Goal: Transaction & Acquisition: Purchase product/service

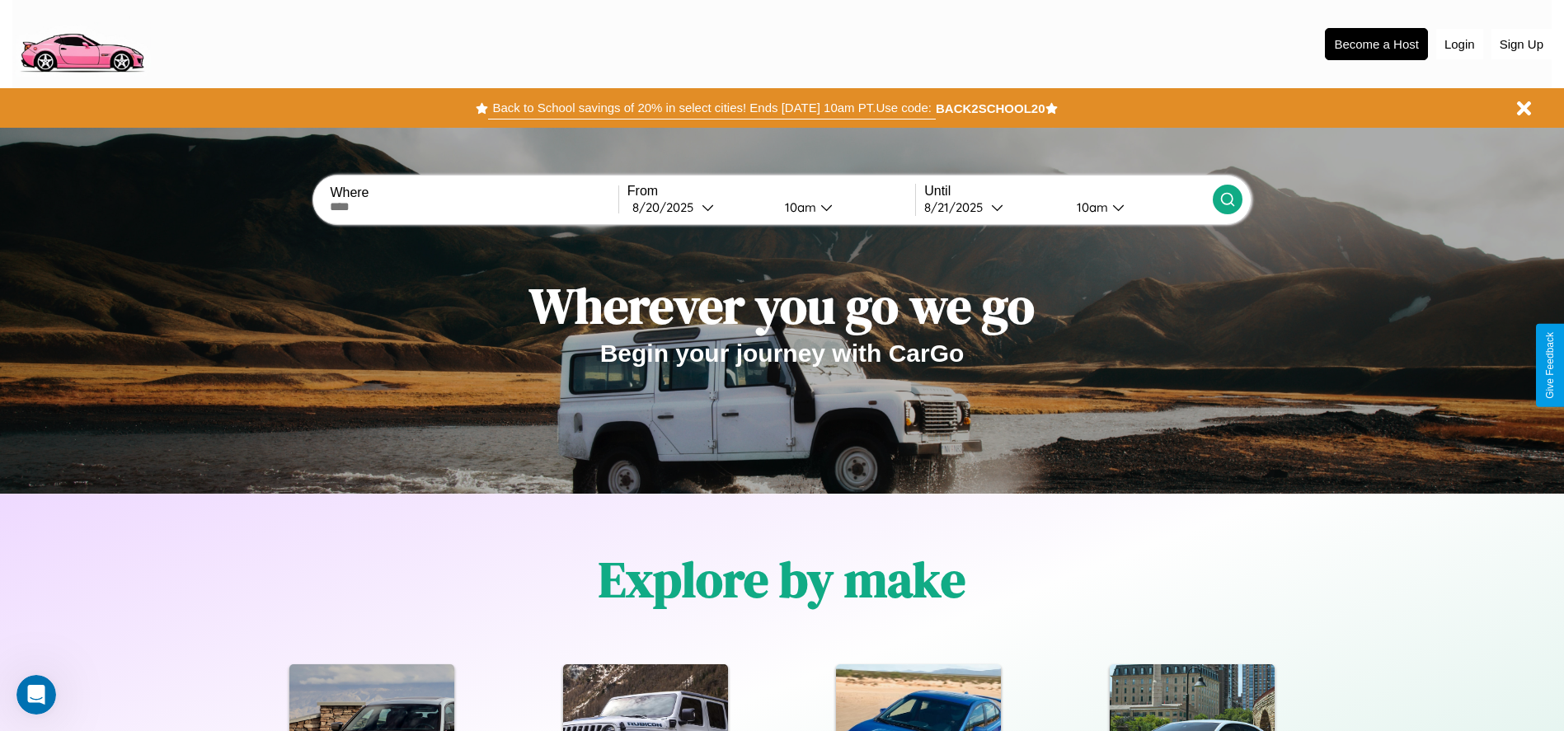
click at [712, 108] on button "Back to School savings of 20% in select cities! Ends 9/1 at 10am PT. Use code:" at bounding box center [711, 107] width 447 height 23
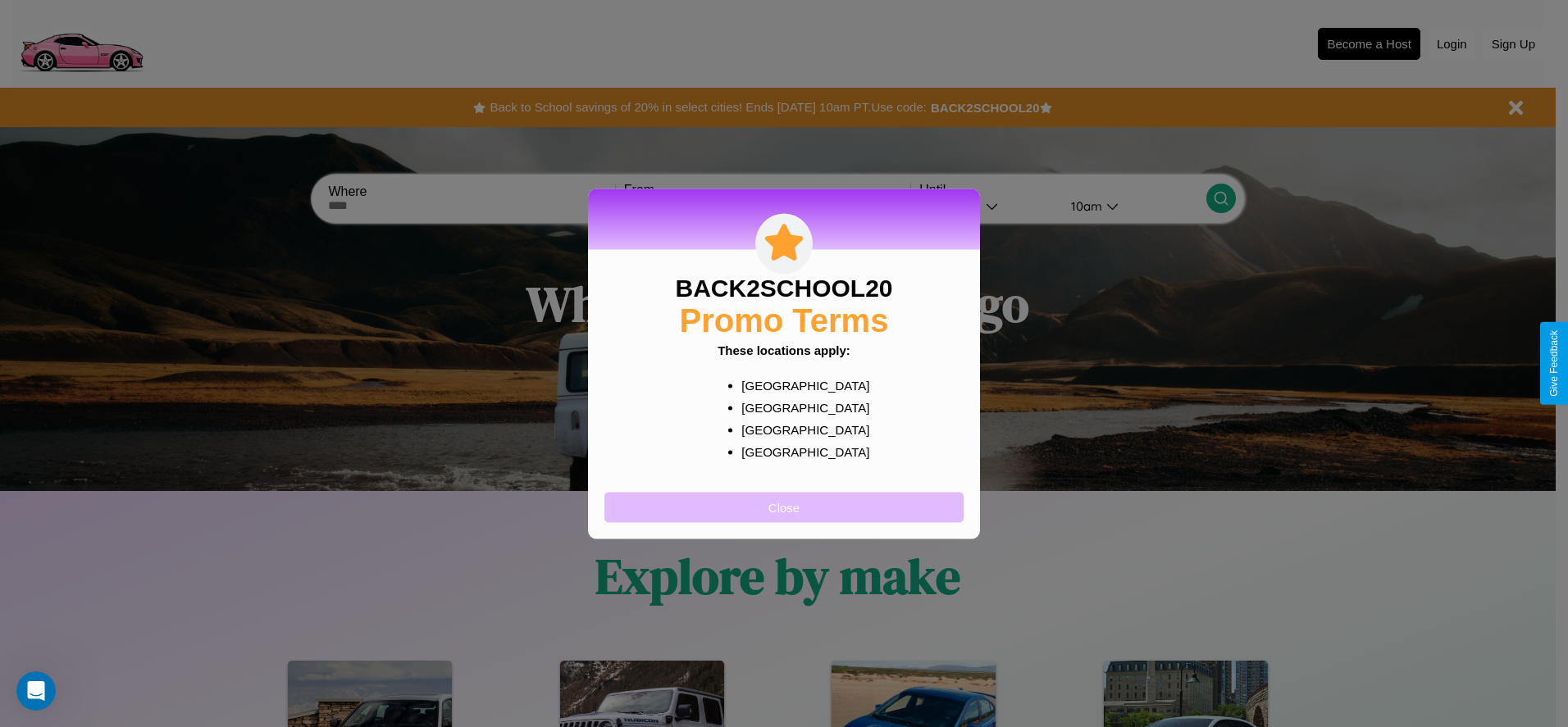
click at [784, 507] on button "Close" at bounding box center [784, 507] width 359 height 31
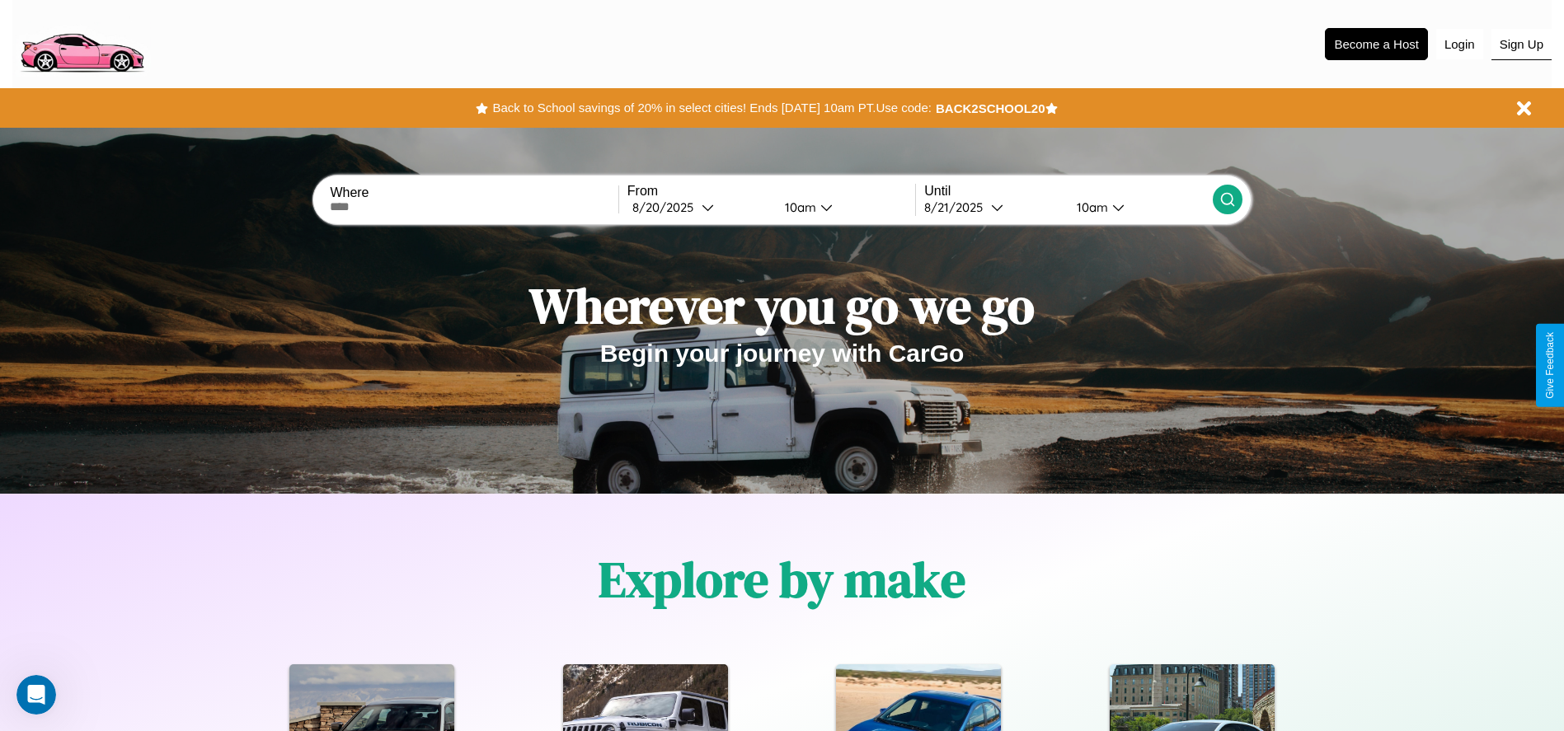
click at [1521, 44] on button "Sign Up" at bounding box center [1522, 44] width 60 height 31
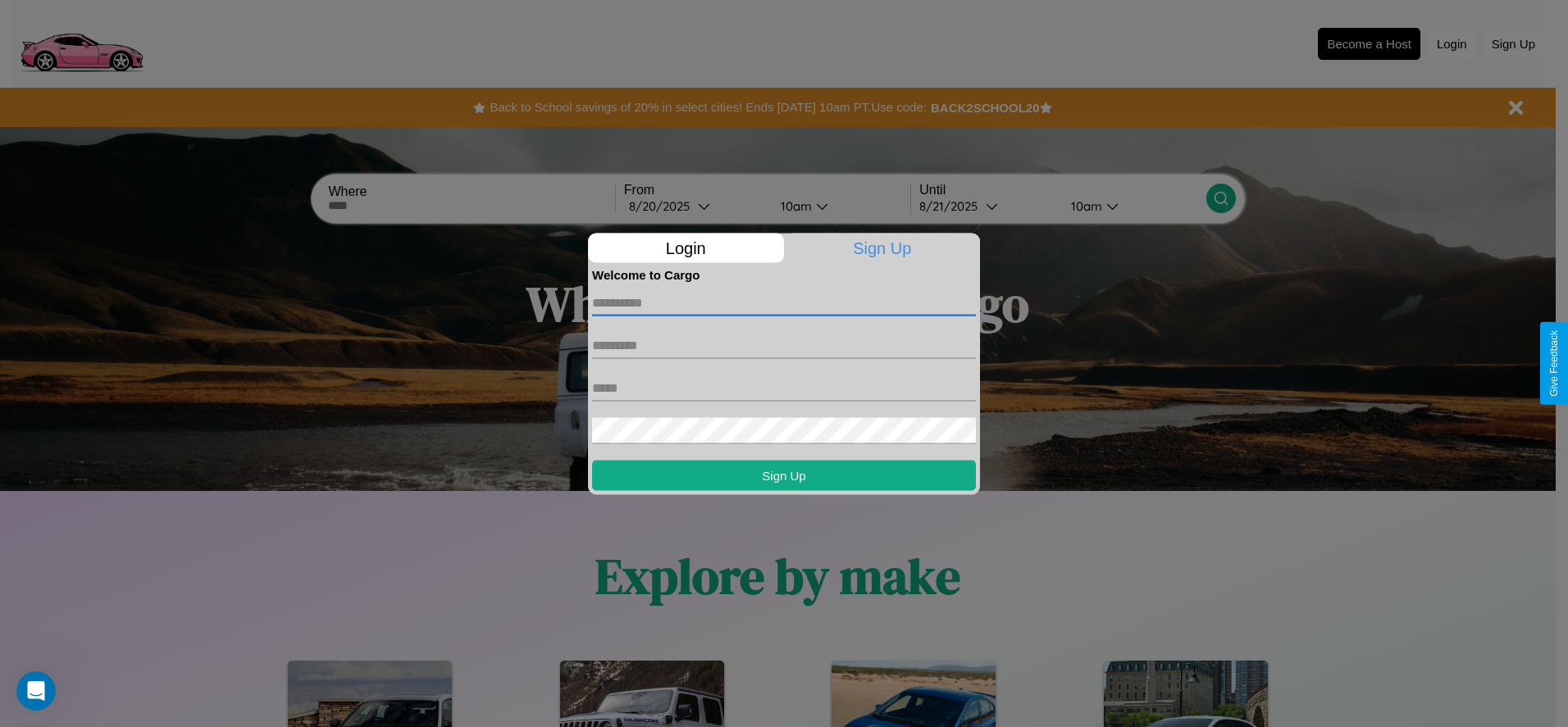
click at [784, 302] on input "text" at bounding box center [784, 302] width 384 height 26
type input "********"
click at [784, 345] on input "text" at bounding box center [784, 345] width 384 height 26
type input "*****"
click at [784, 388] on input "text" at bounding box center [784, 388] width 384 height 26
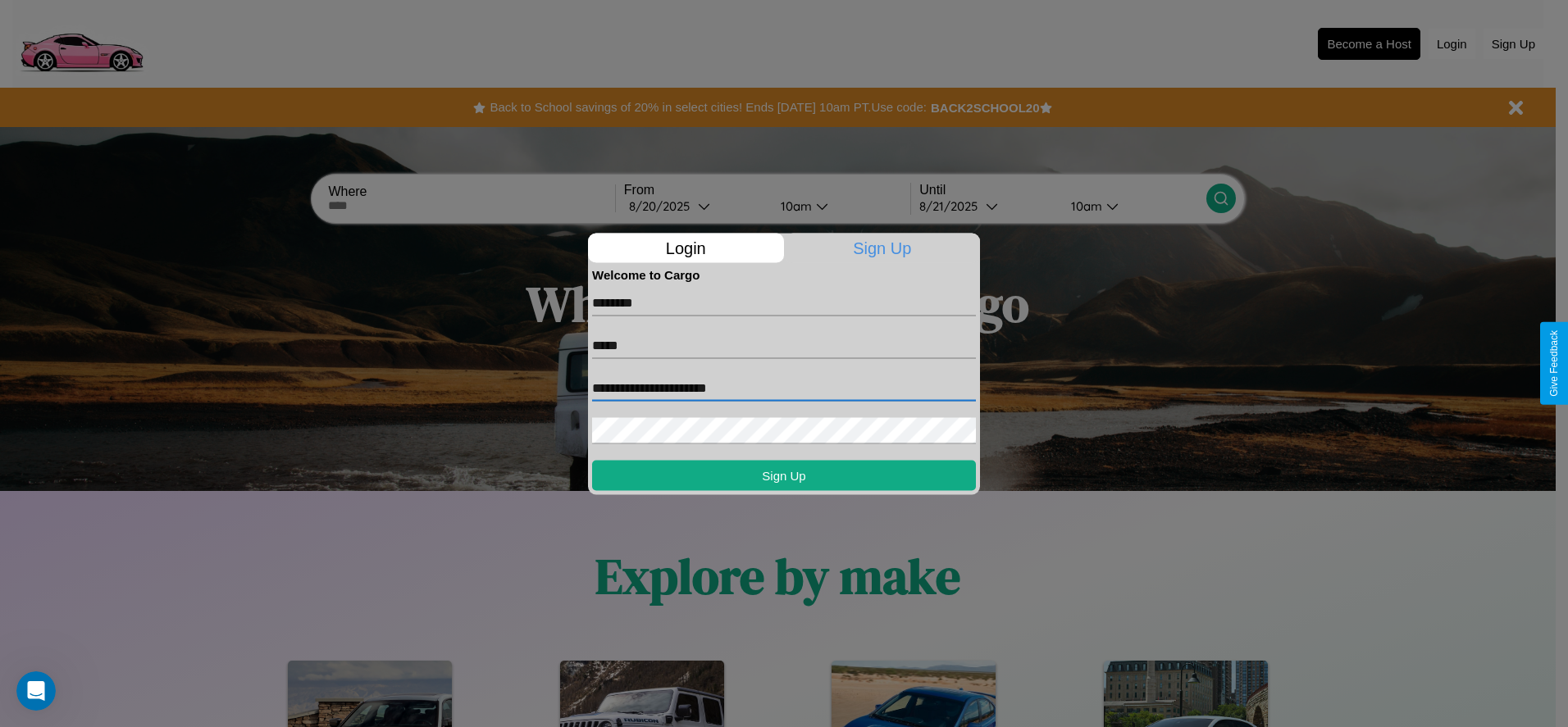
type input "**********"
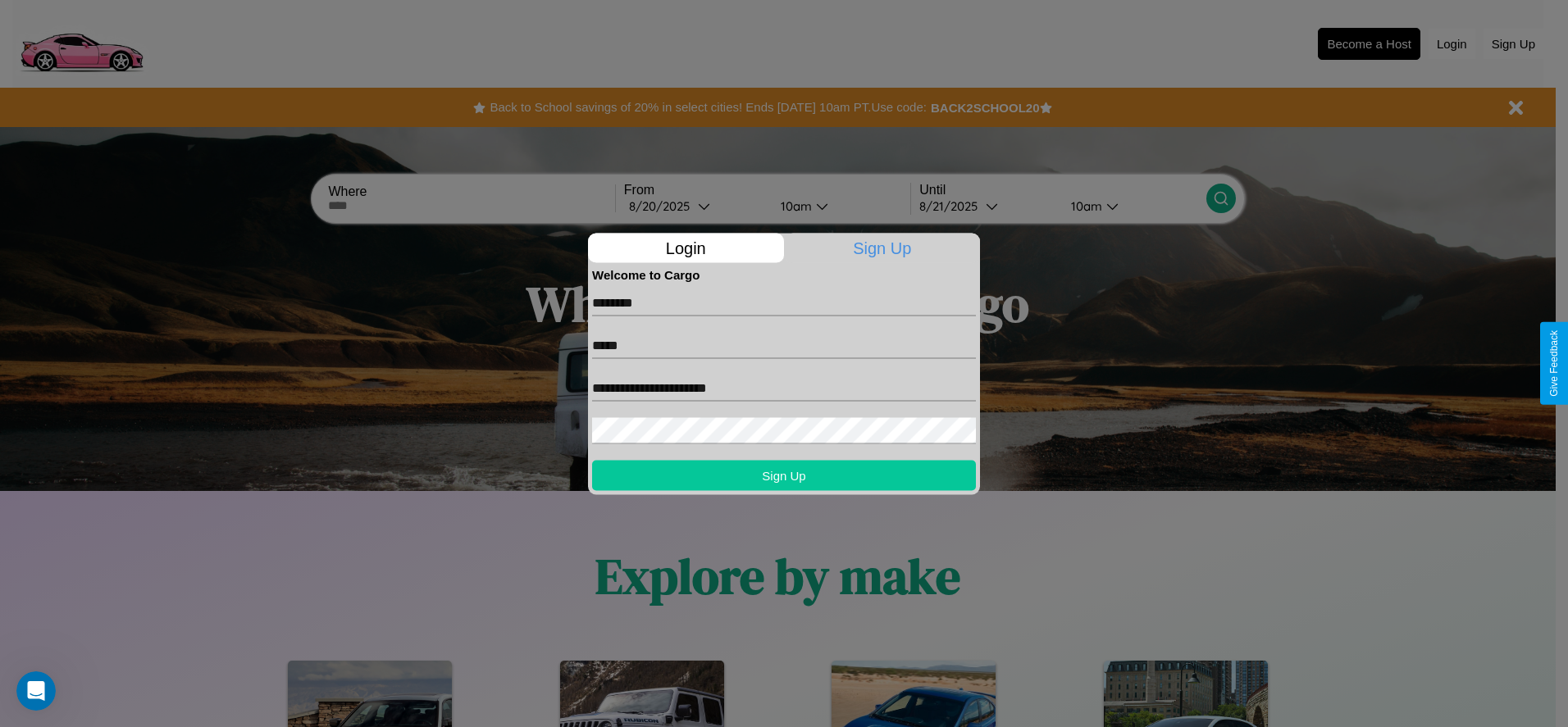
click at [784, 474] on button "Sign Up" at bounding box center [784, 475] width 384 height 31
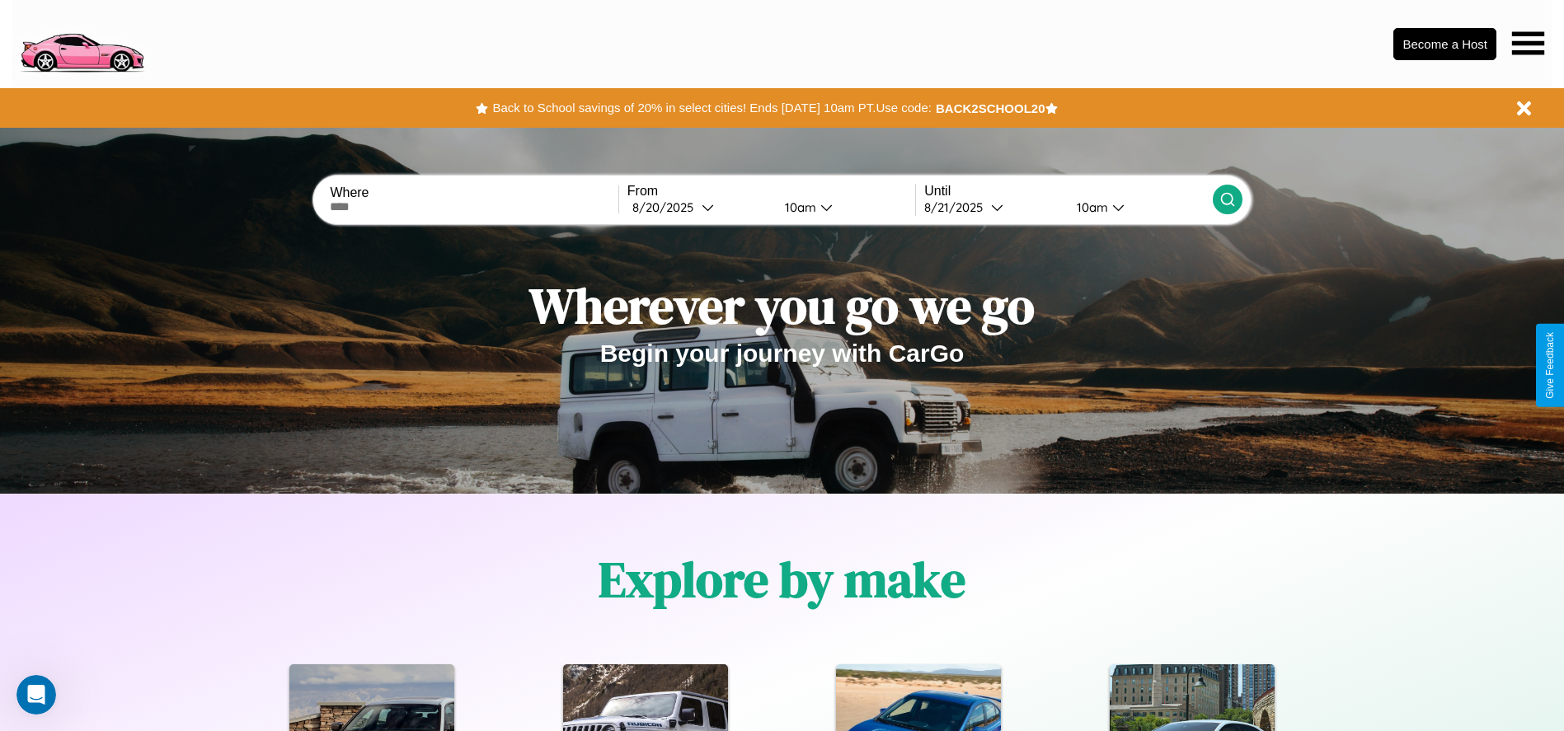
scroll to position [942, 0]
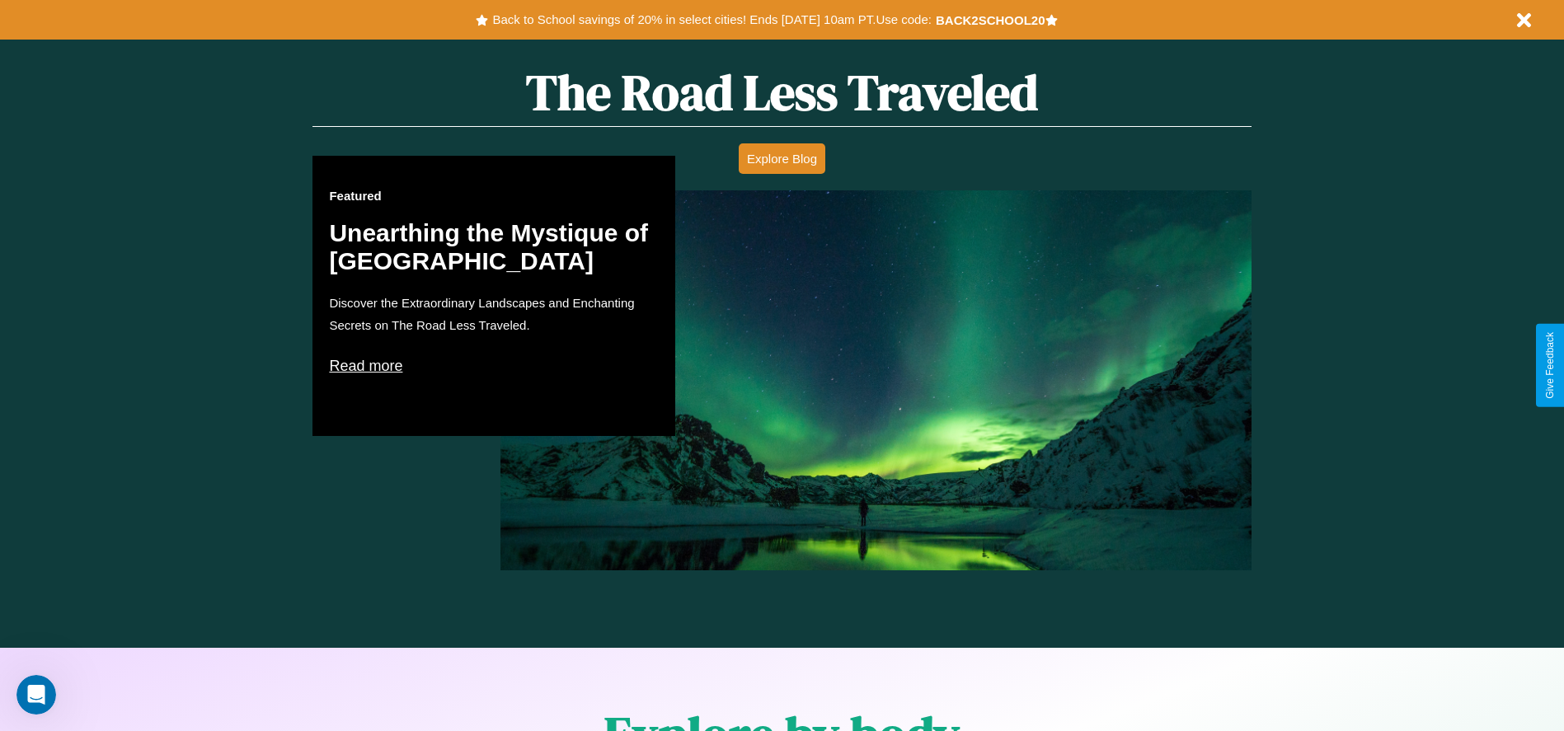
click at [494, 365] on p "Read more" at bounding box center [494, 366] width 330 height 26
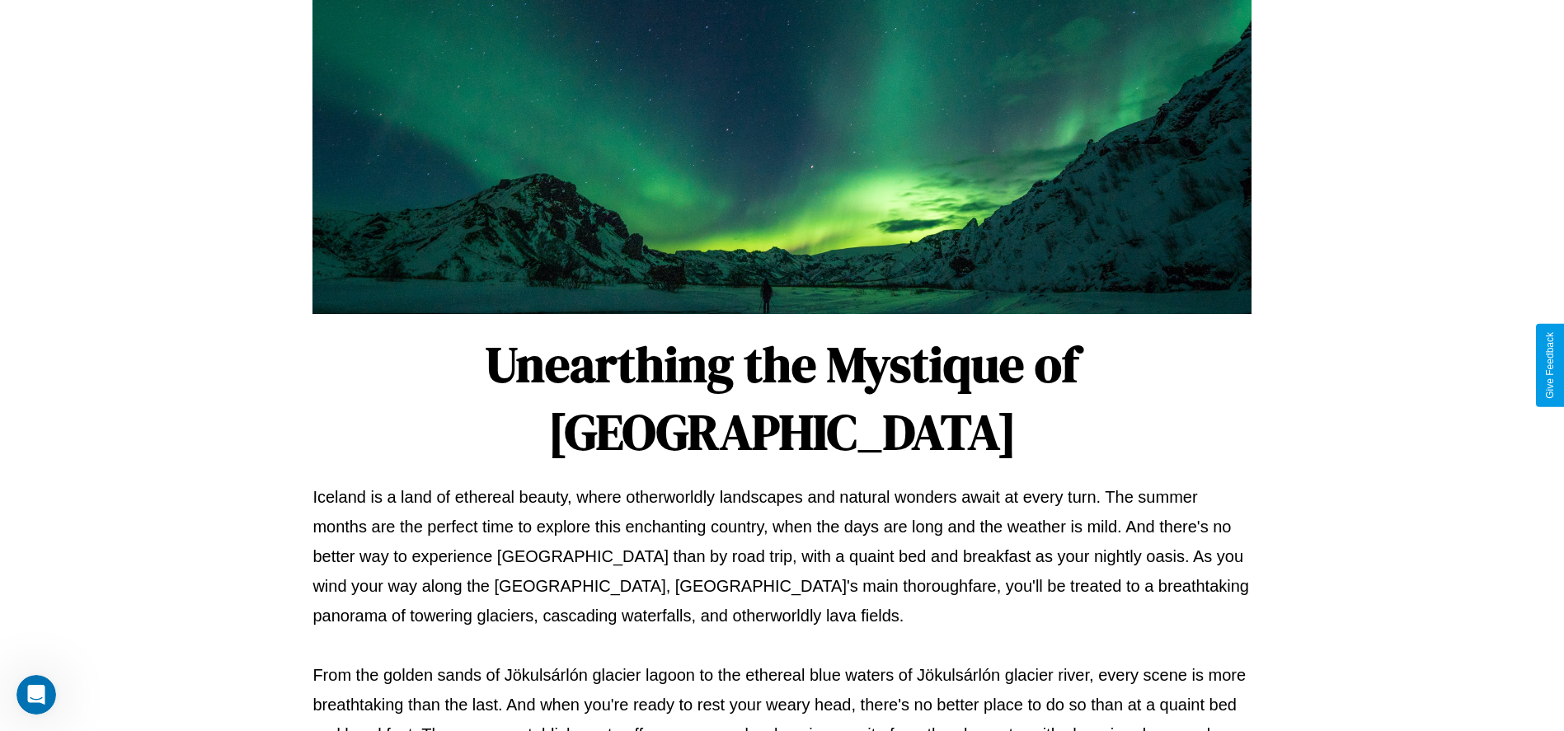
scroll to position [547, 0]
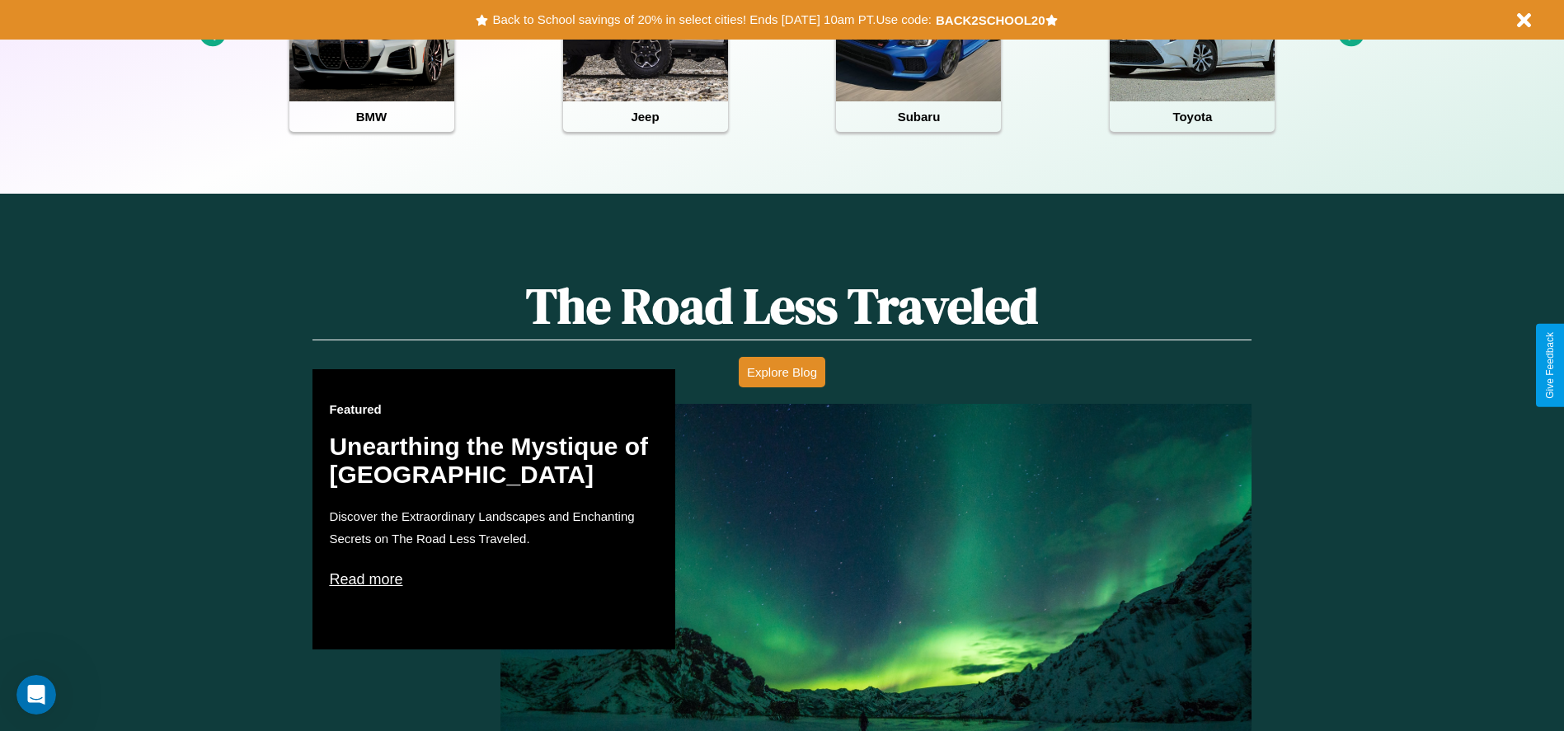
scroll to position [342, 0]
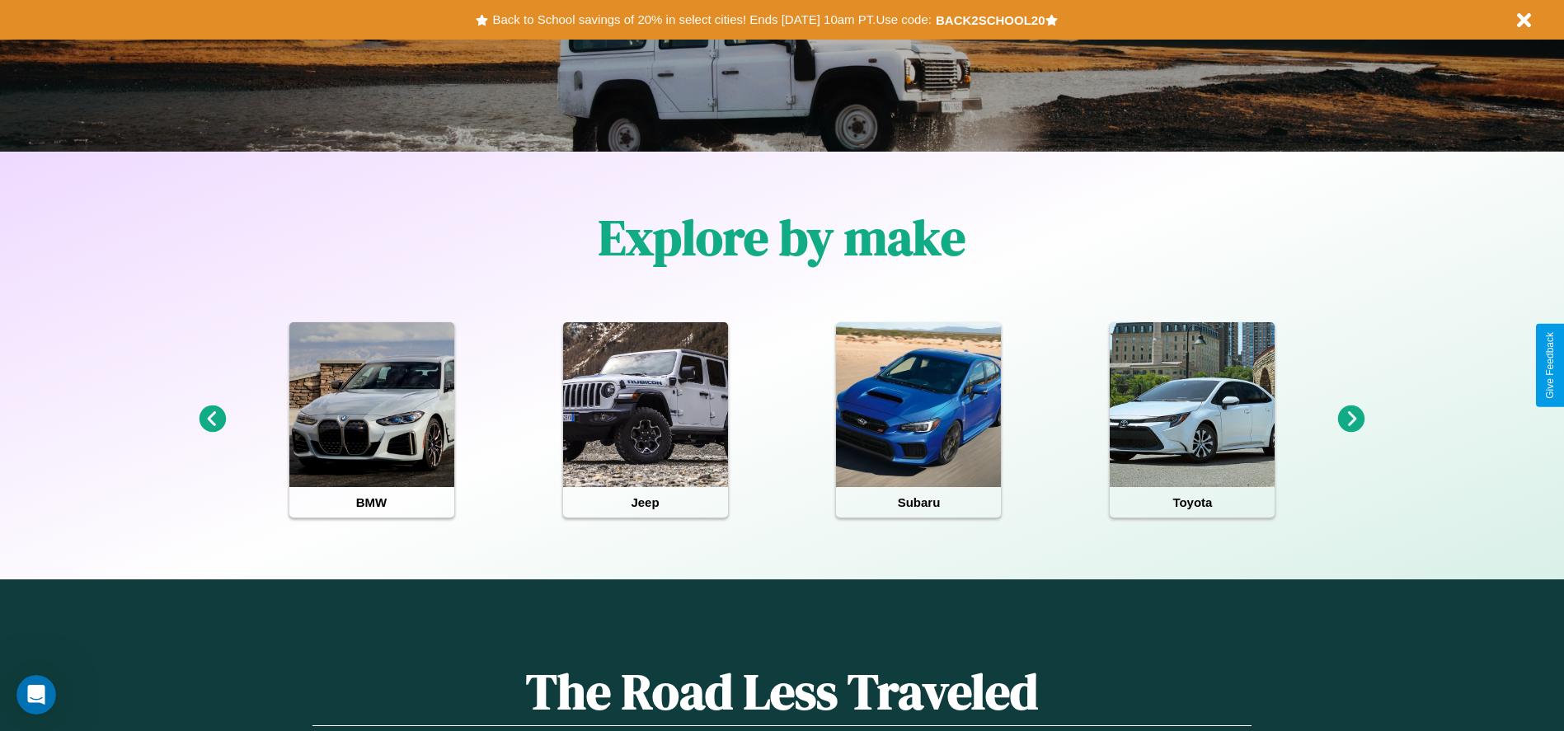
click at [212, 420] on icon at bounding box center [212, 419] width 27 height 27
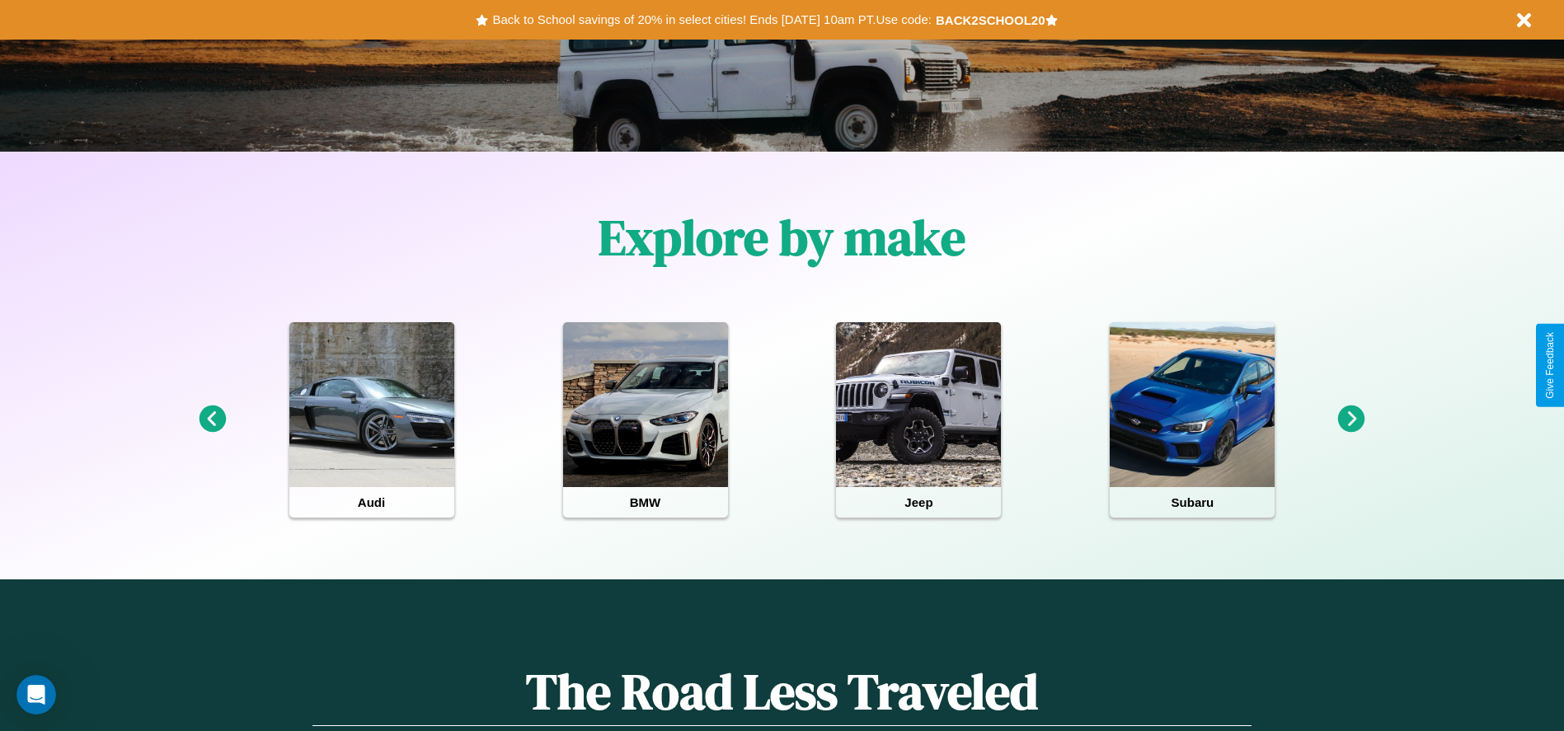
click at [1351, 420] on icon at bounding box center [1351, 419] width 27 height 27
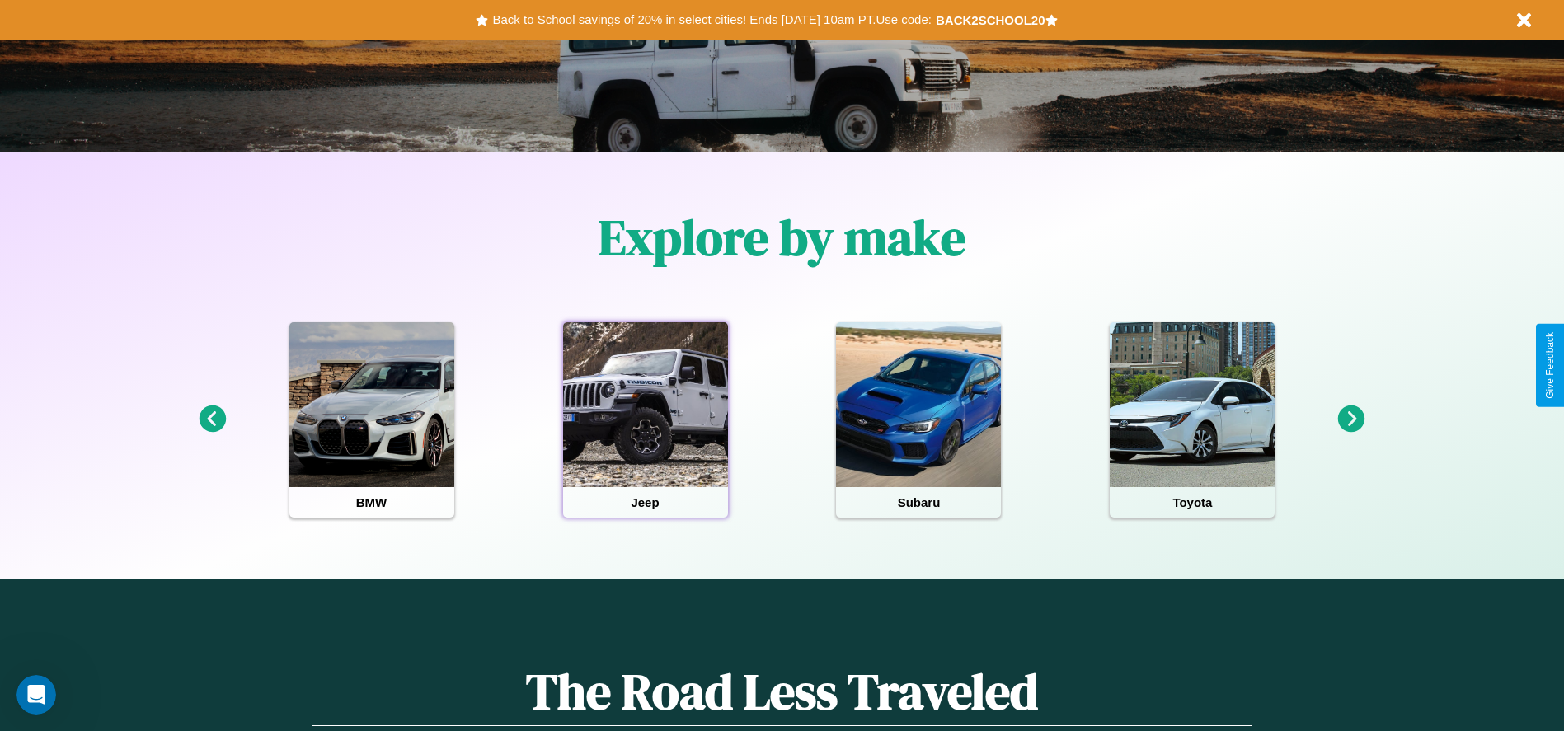
click at [645, 420] on div at bounding box center [645, 404] width 165 height 165
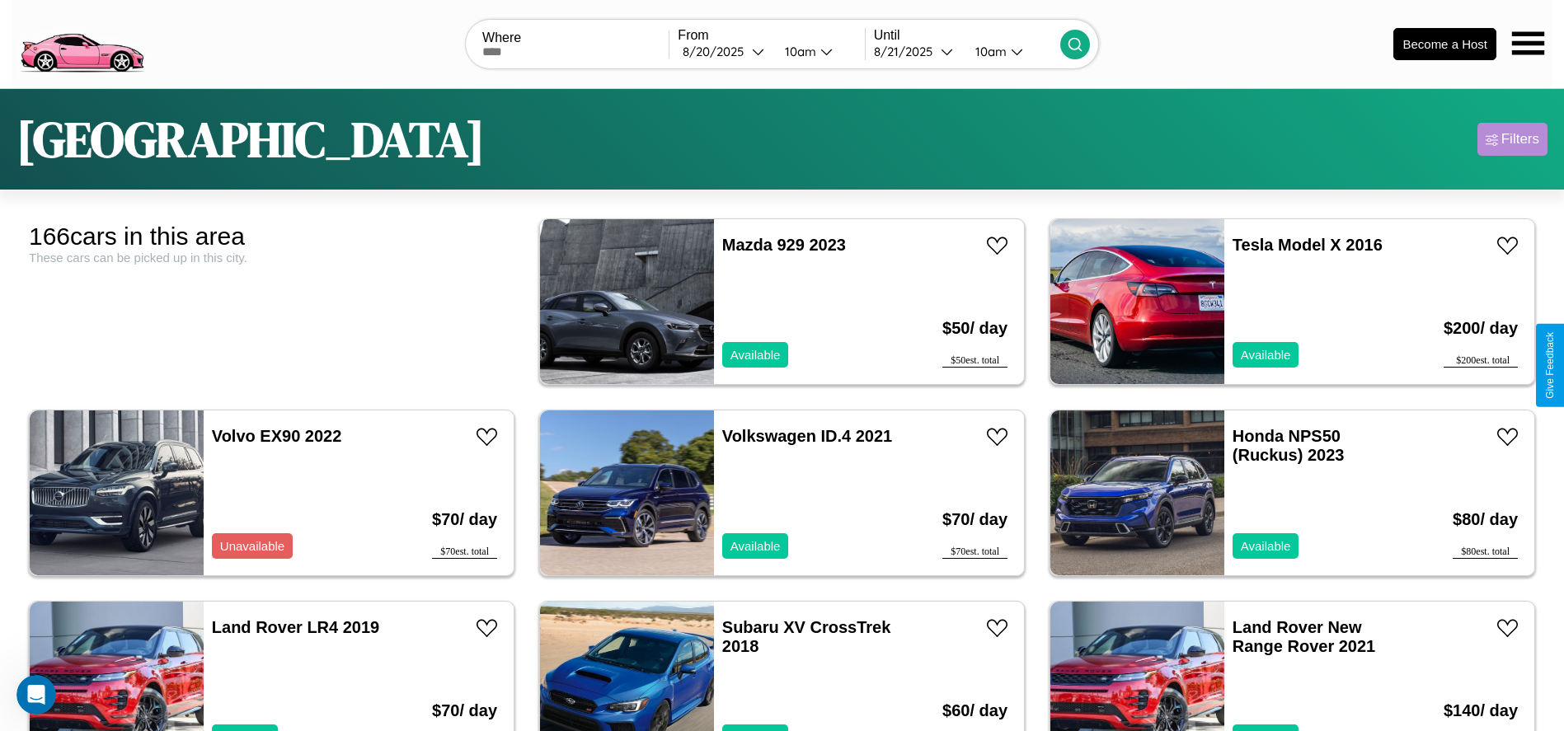
click at [1512, 139] on div "Filters" at bounding box center [1521, 139] width 38 height 16
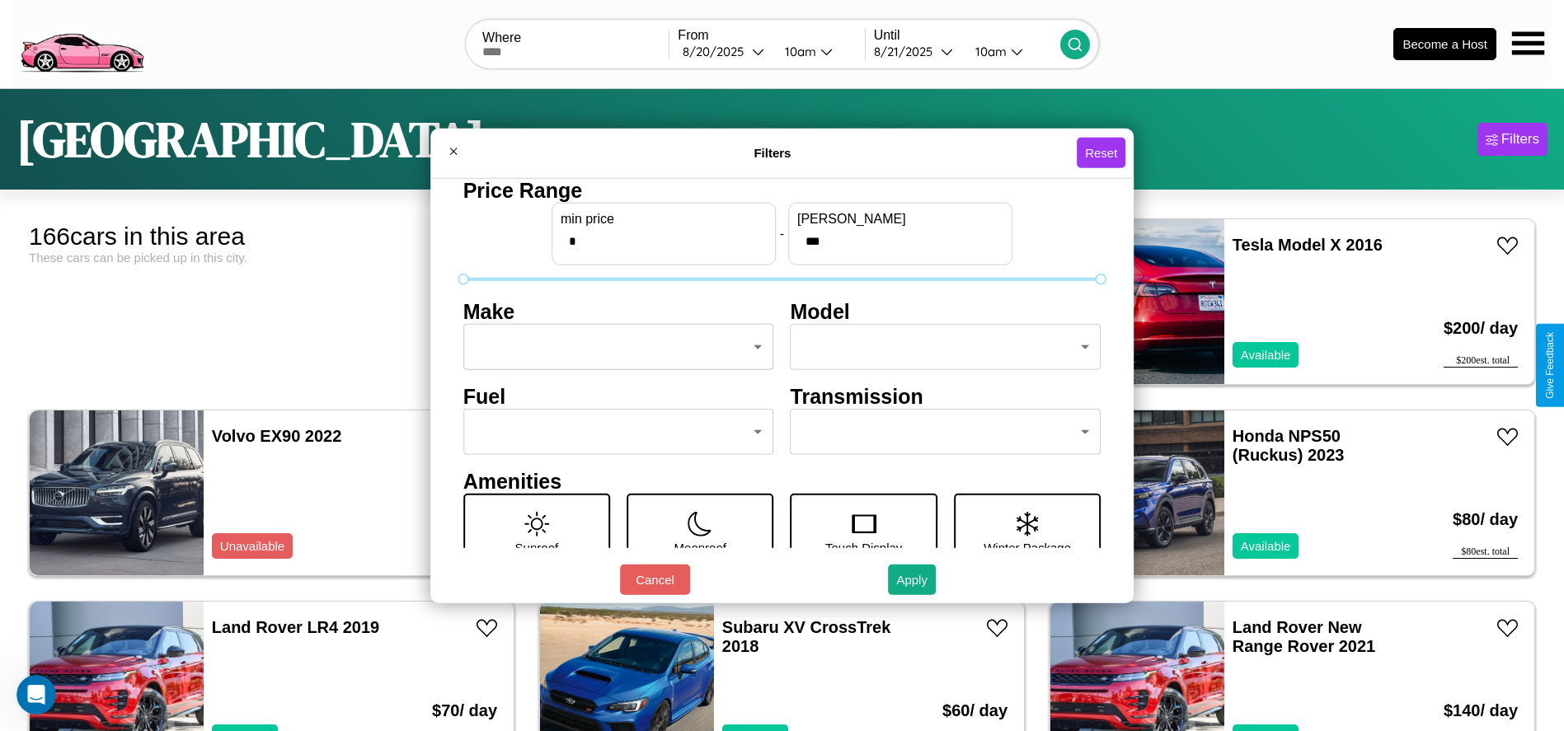
click at [613, 347] on body "CarGo Where From 8 / 20 / 2025 10am Until 8 / 21 / 2025 10am Become a Host Lond…" at bounding box center [782, 417] width 1564 height 834
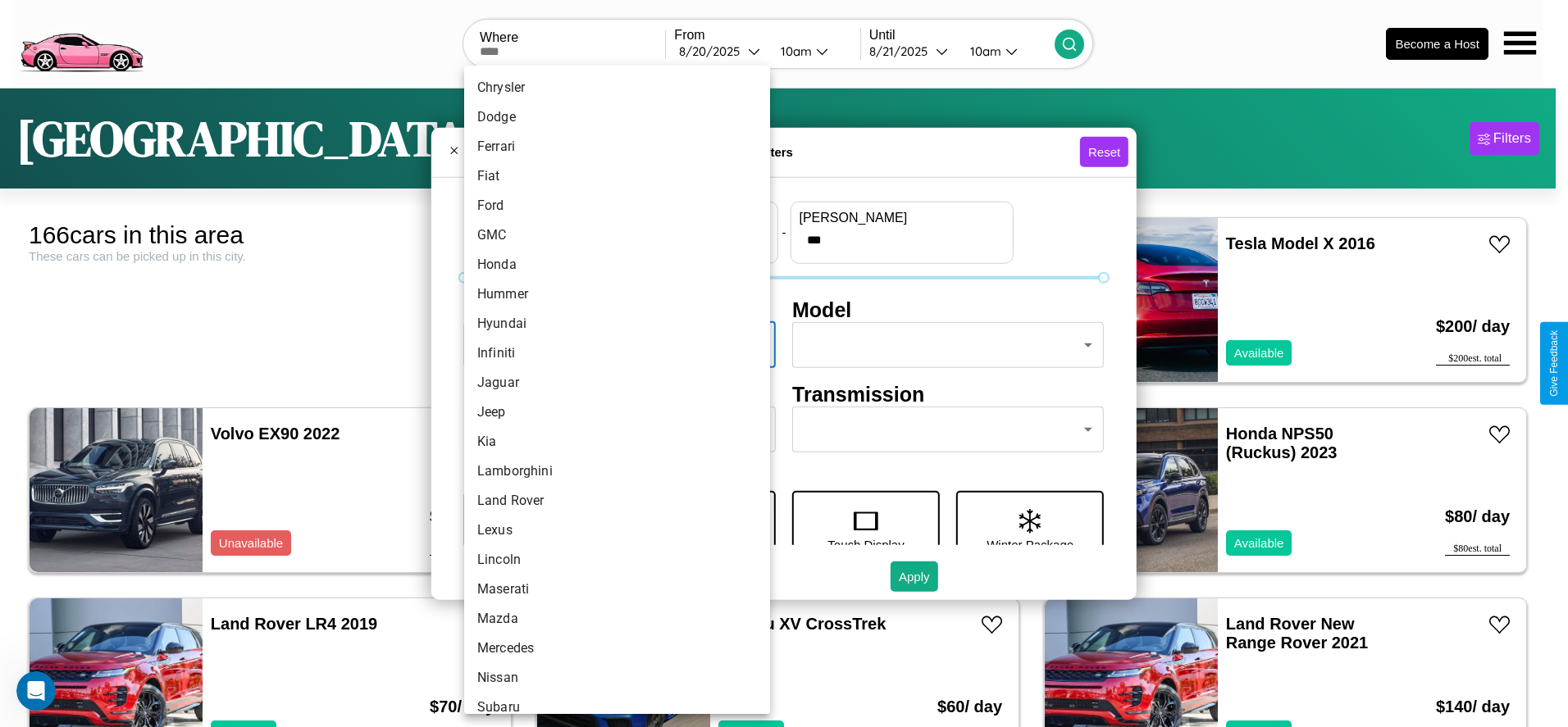
scroll to position [428, 0]
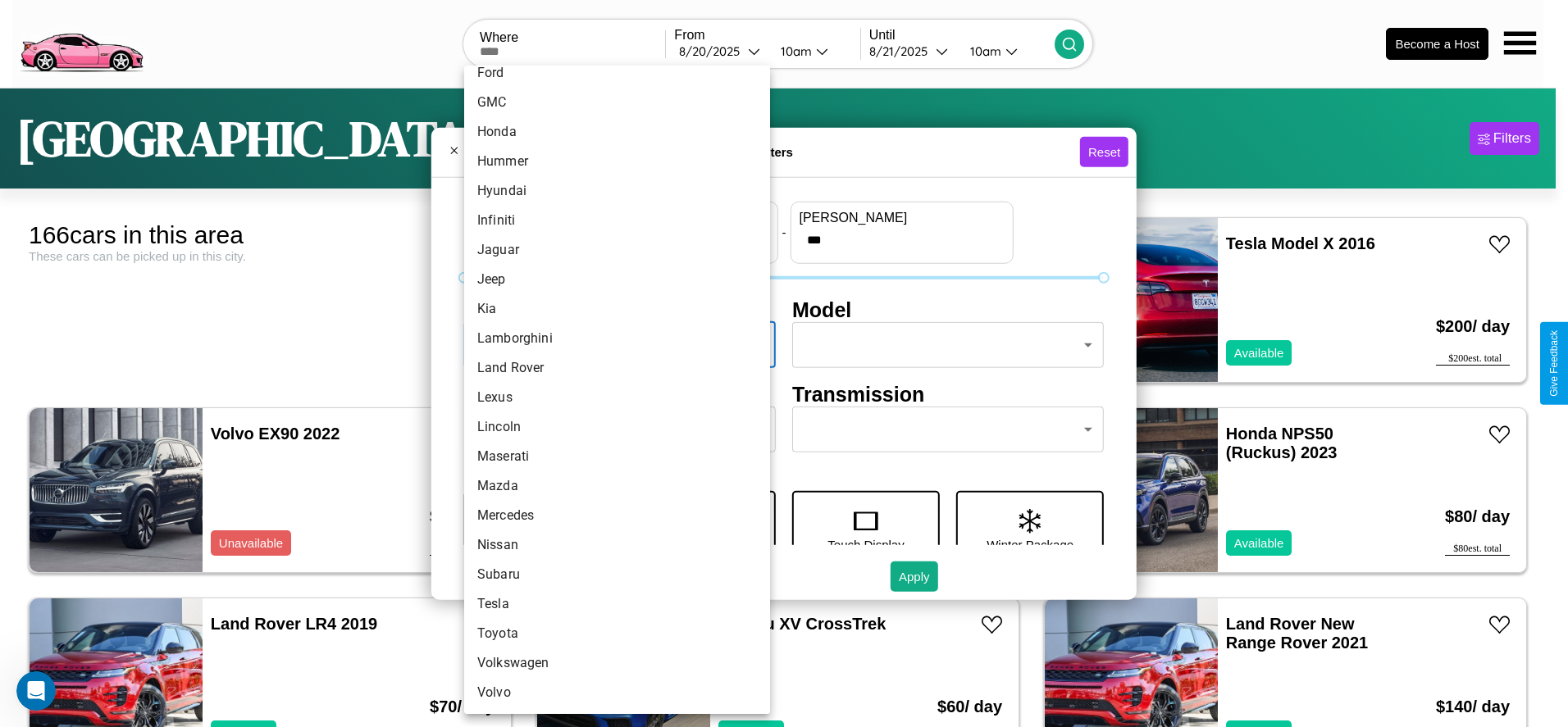
click at [610, 545] on li "Nissan" at bounding box center [617, 545] width 306 height 30
type input "******"
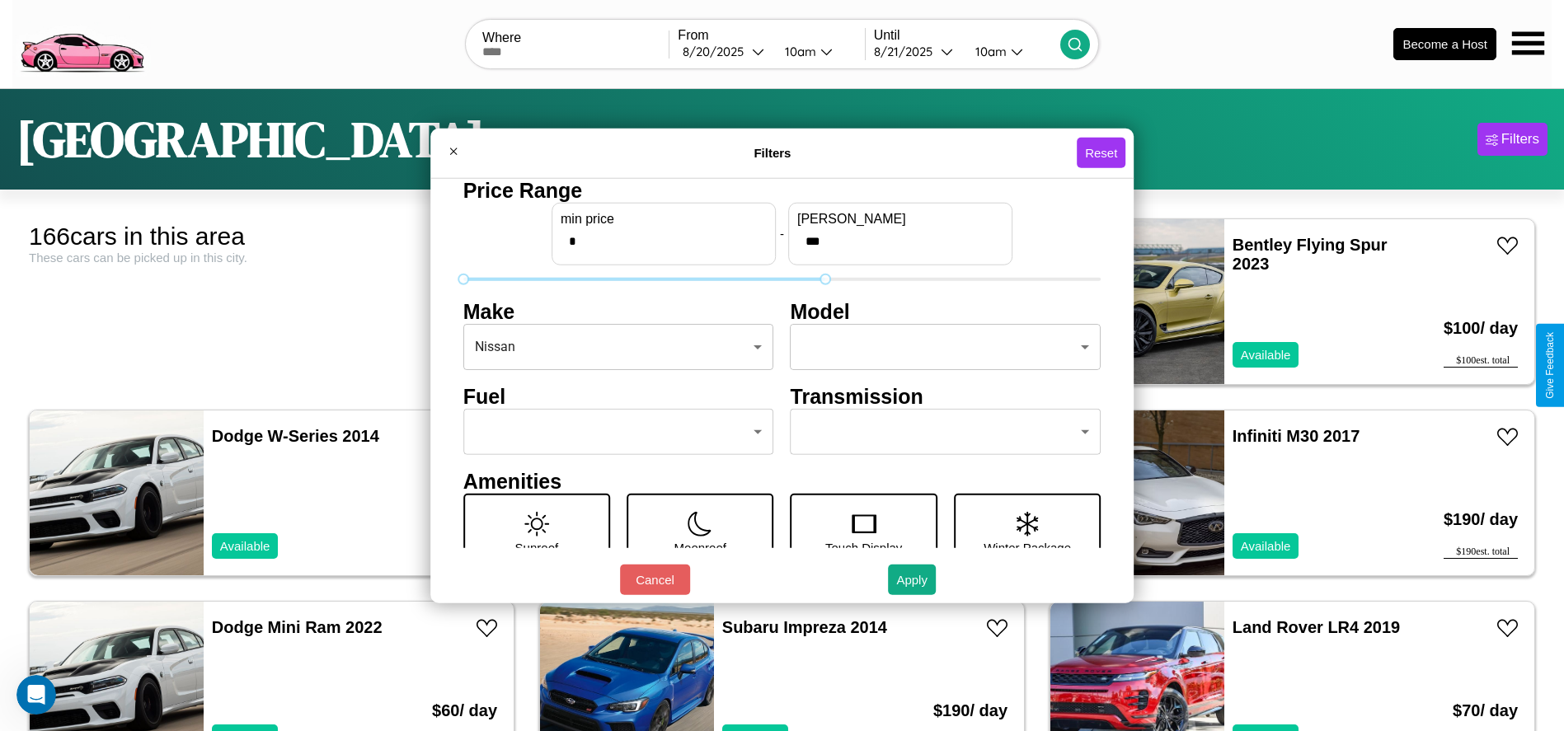
type input "***"
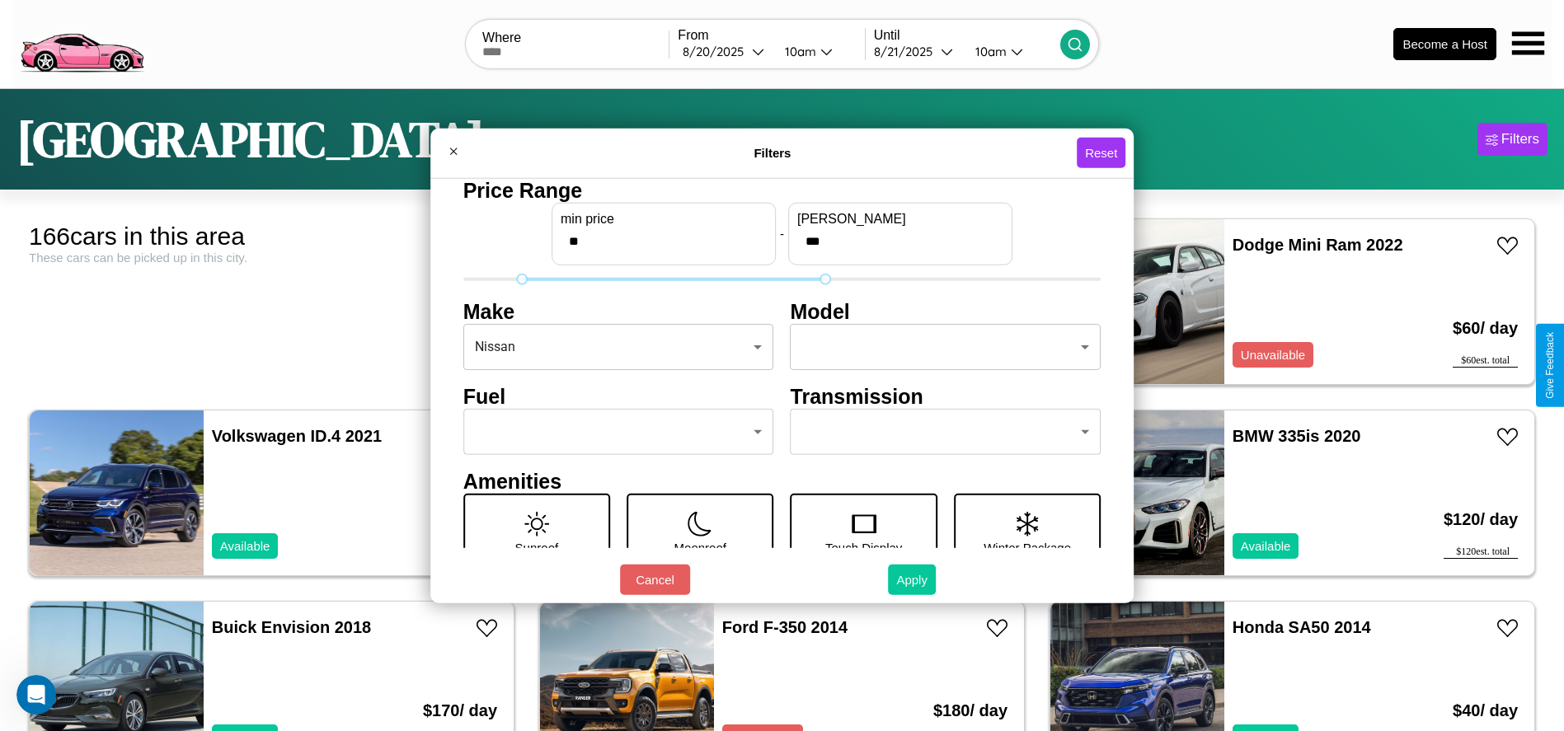
type input "**"
click at [913, 580] on button "Apply" at bounding box center [912, 580] width 48 height 31
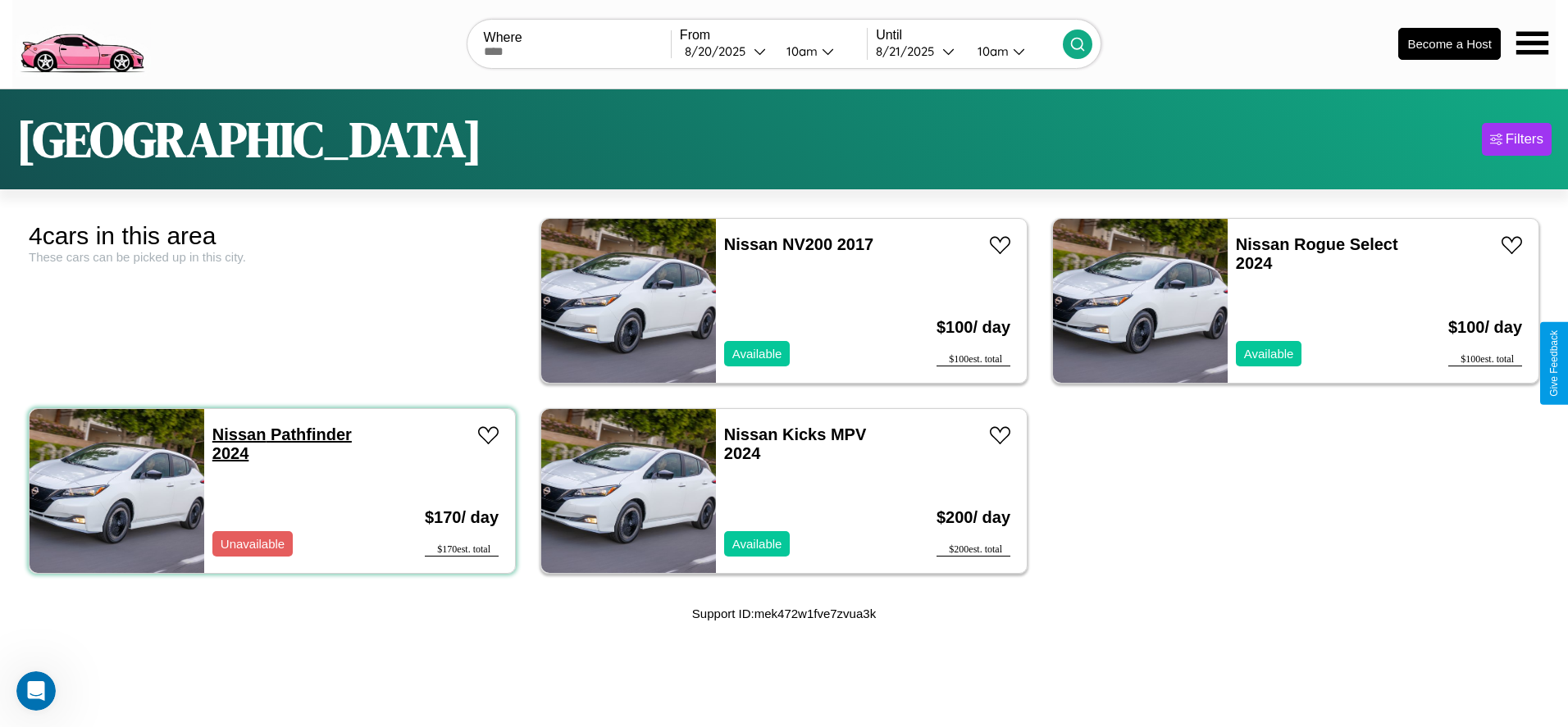
click at [237, 434] on link "Nissan Pathfinder 2024" at bounding box center [282, 444] width 139 height 37
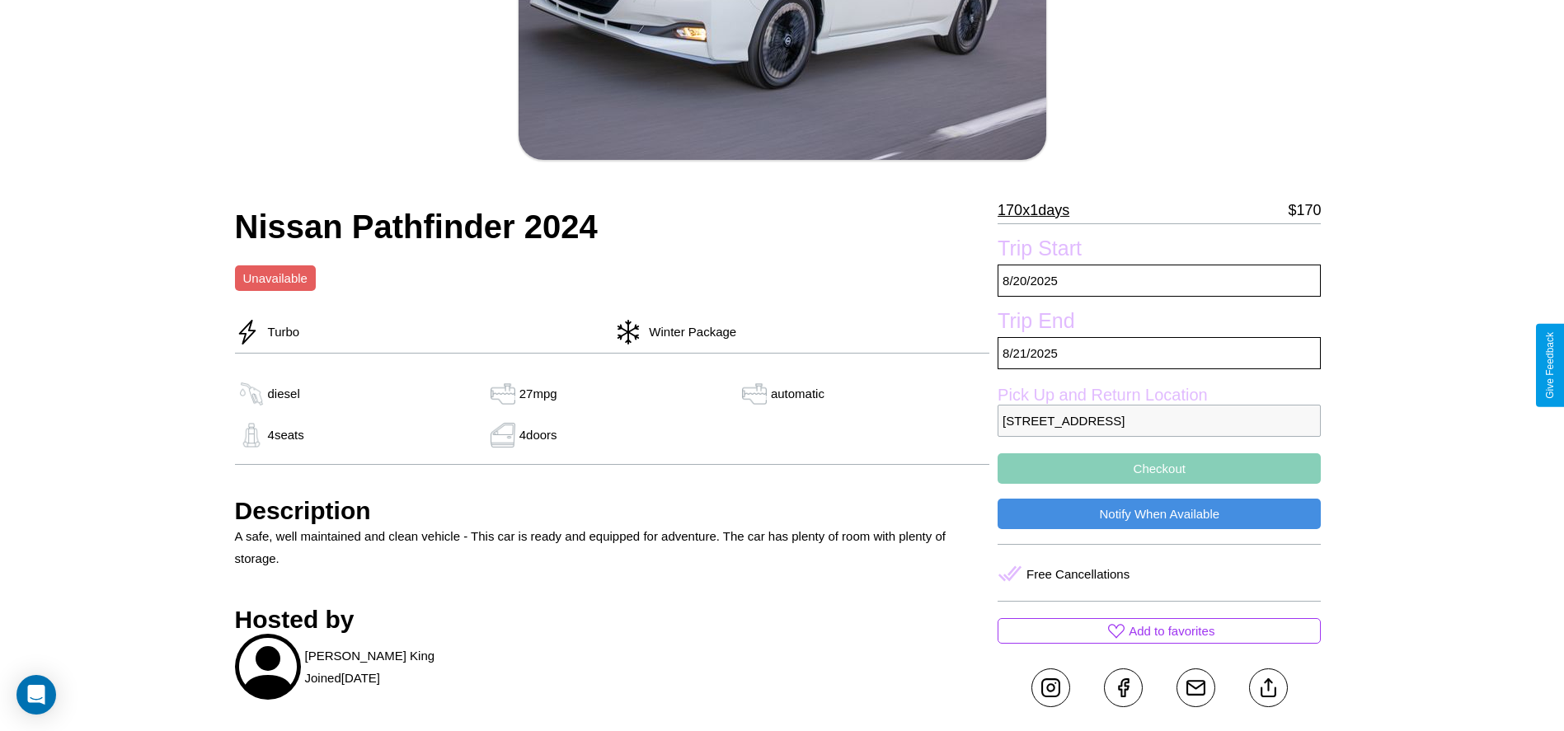
scroll to position [426, 0]
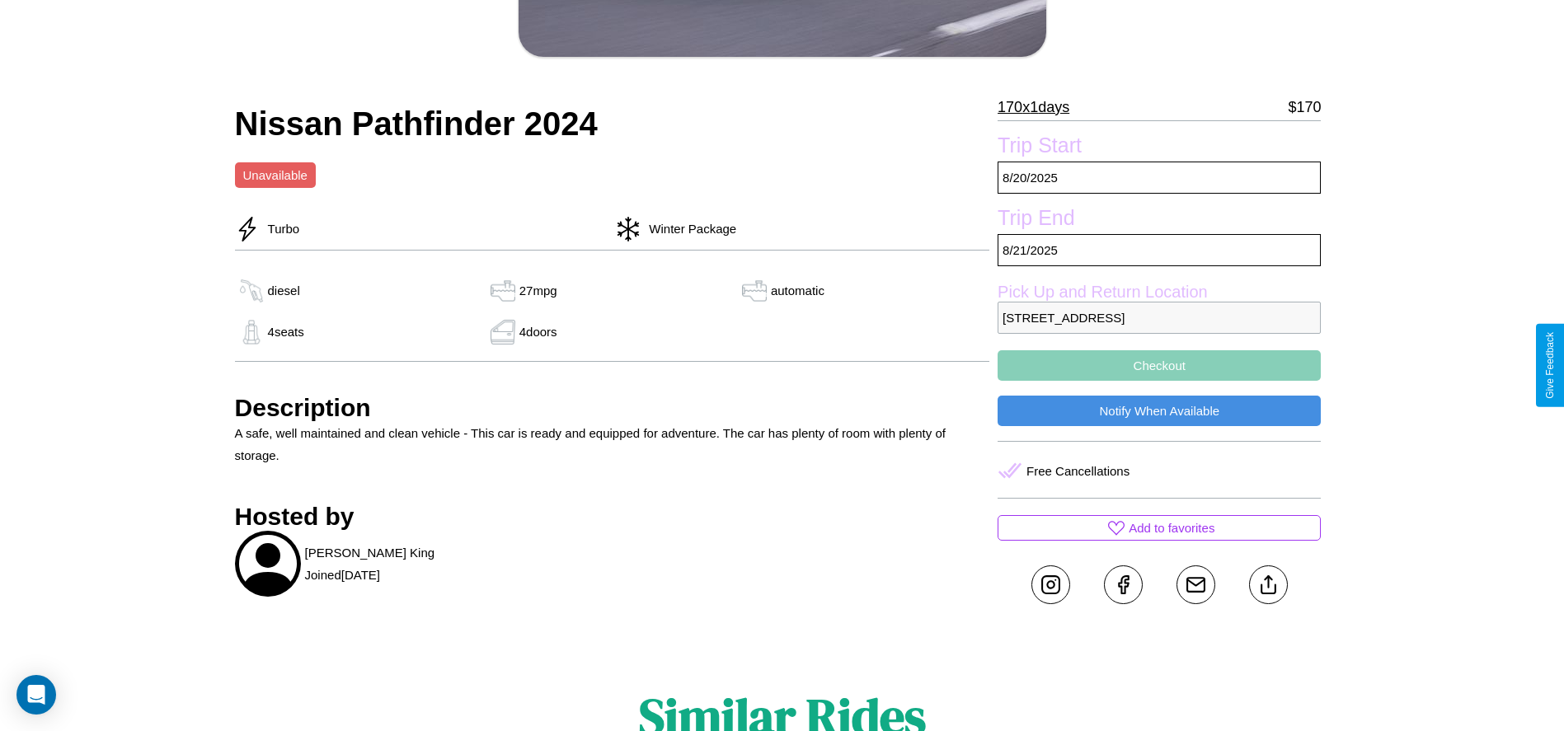
click at [1159, 365] on button "Checkout" at bounding box center [1159, 365] width 323 height 31
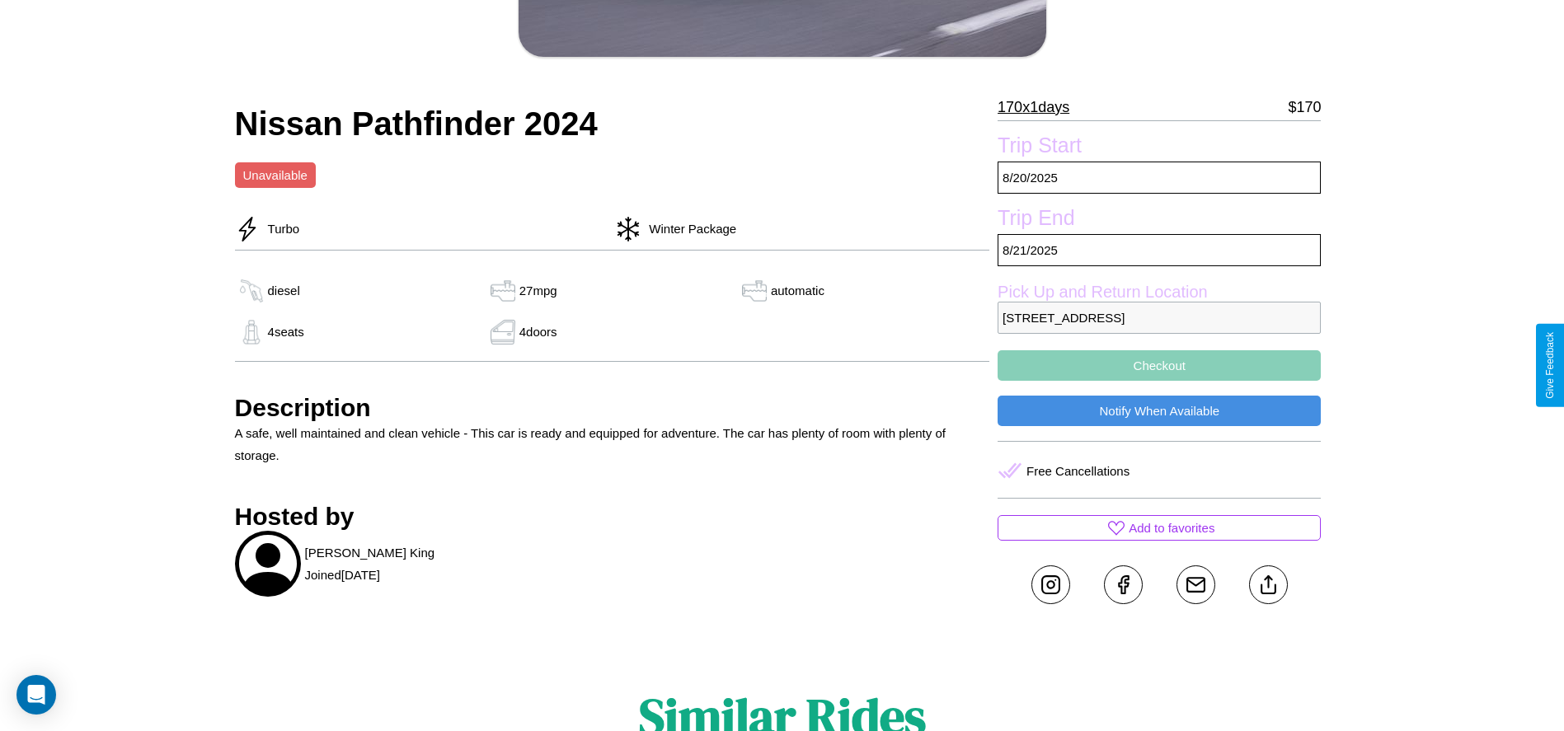
click at [1159, 365] on button "Checkout" at bounding box center [1159, 365] width 323 height 31
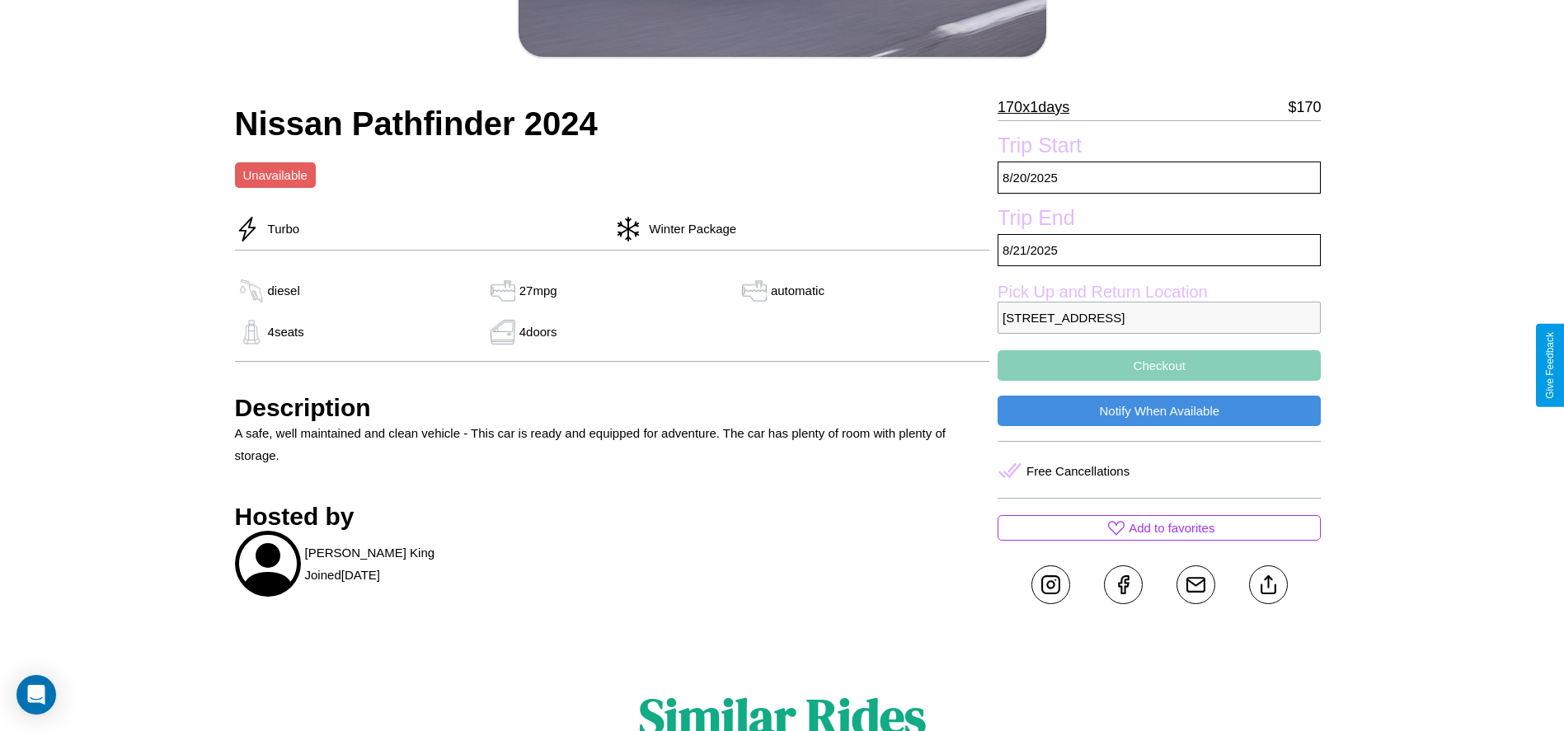
click at [1159, 365] on button "Checkout" at bounding box center [1159, 365] width 323 height 31
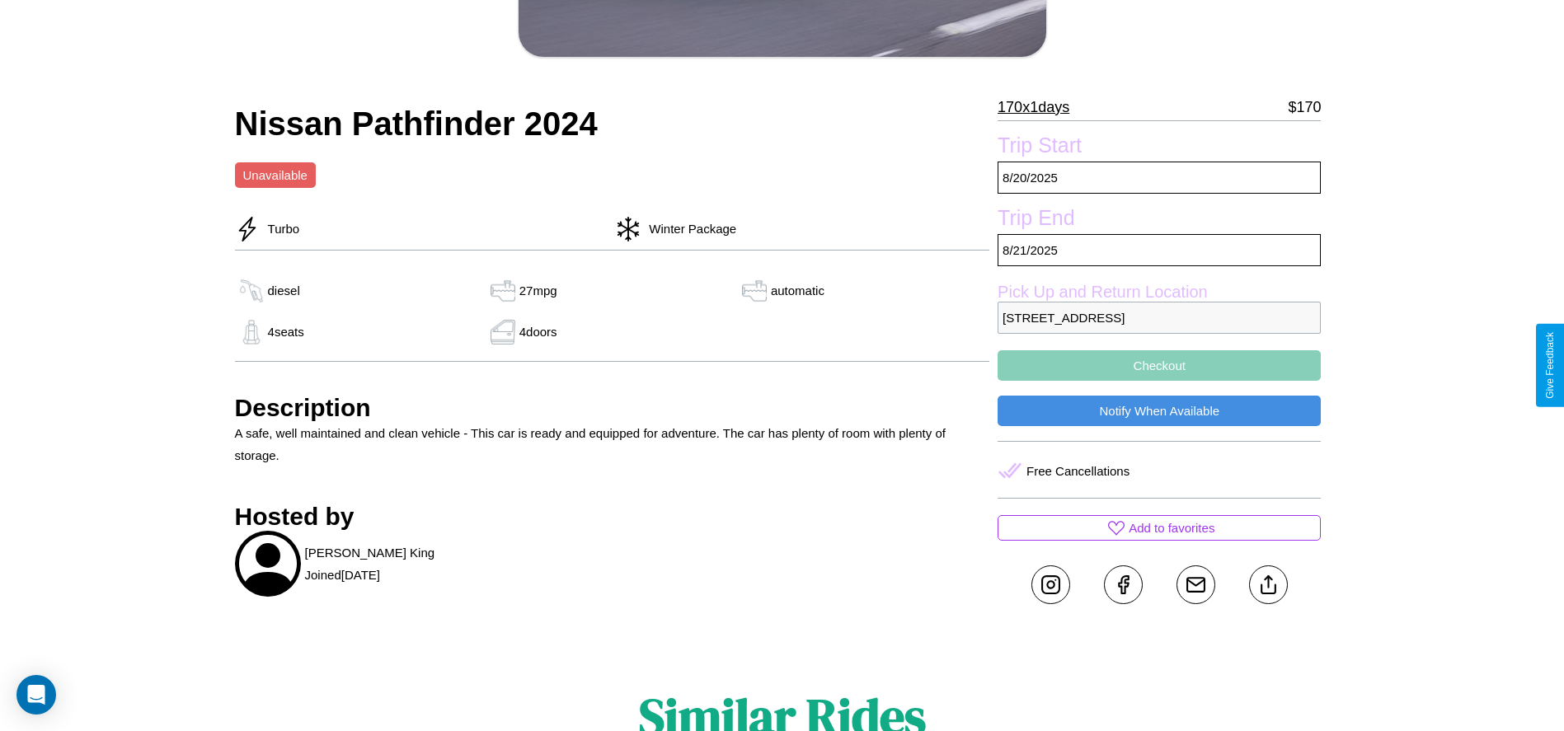
click at [1159, 365] on button "Checkout" at bounding box center [1159, 365] width 323 height 31
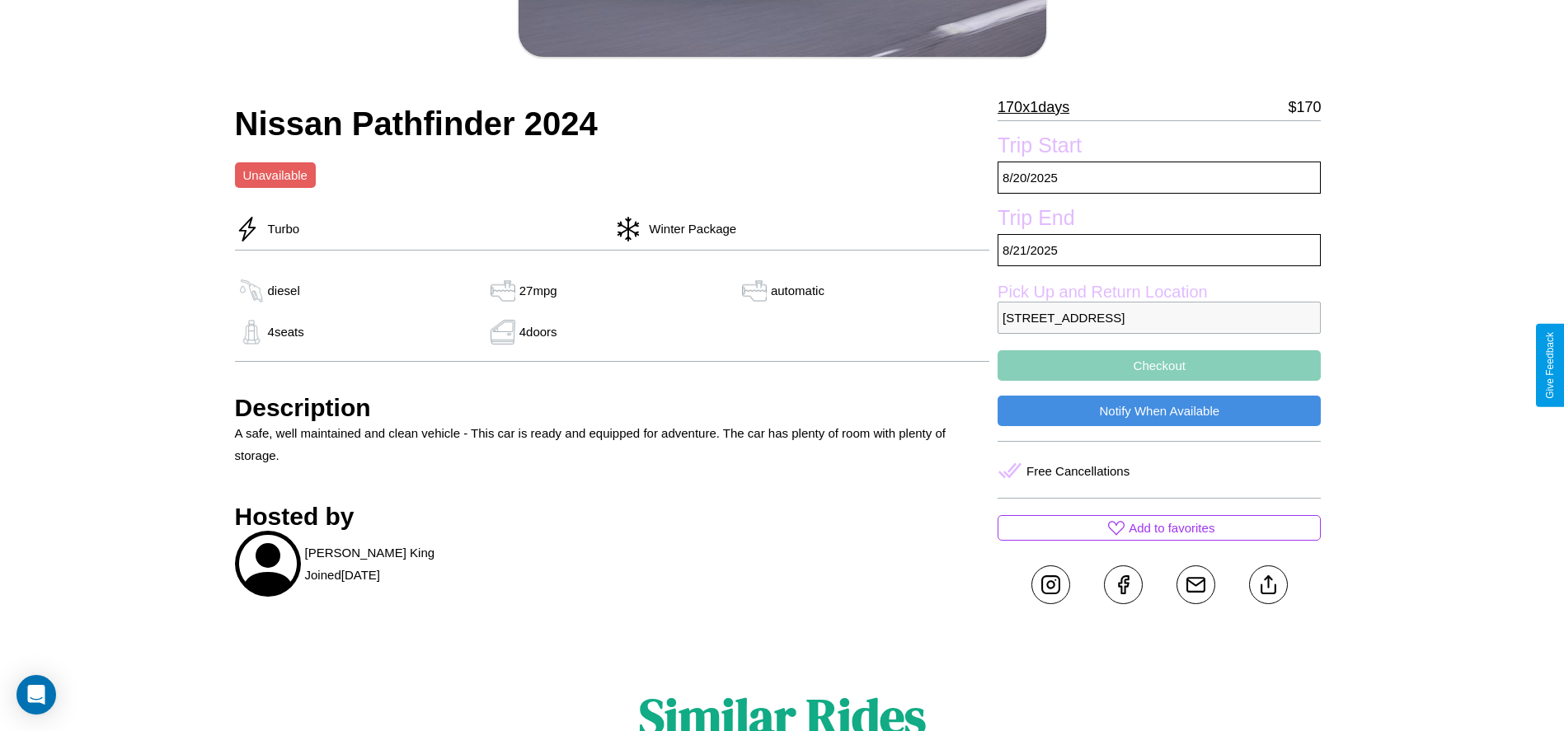
click at [1159, 365] on button "Checkout" at bounding box center [1159, 365] width 323 height 31
